Goal: Transaction & Acquisition: Register for event/course

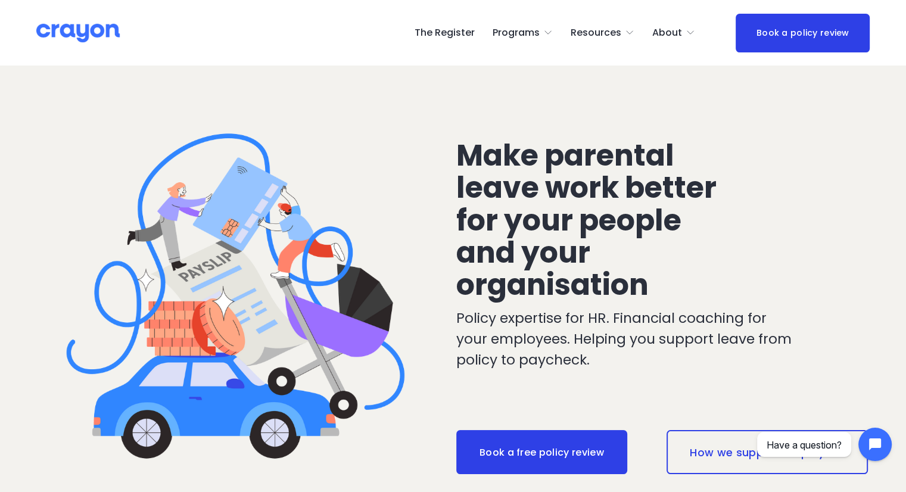
click at [465, 29] on link "The Register" at bounding box center [444, 32] width 60 height 19
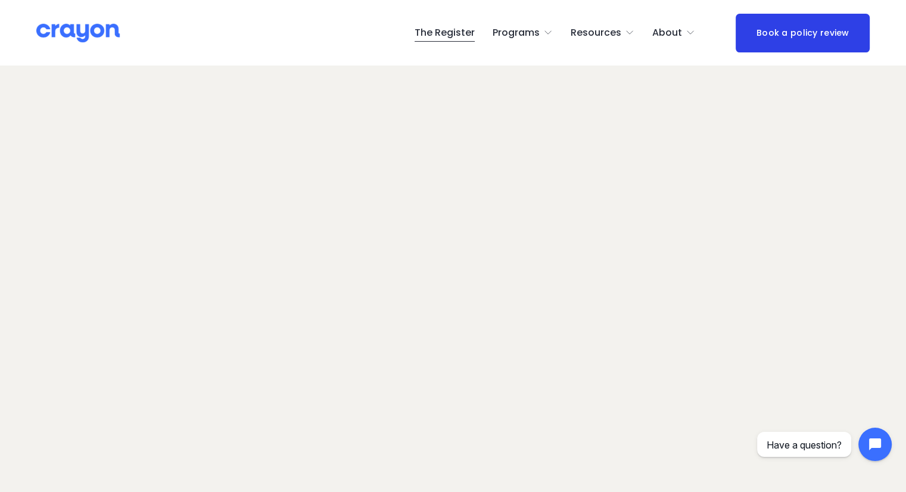
click at [445, 36] on link "The Register" at bounding box center [444, 32] width 60 height 19
